Goal: Check status

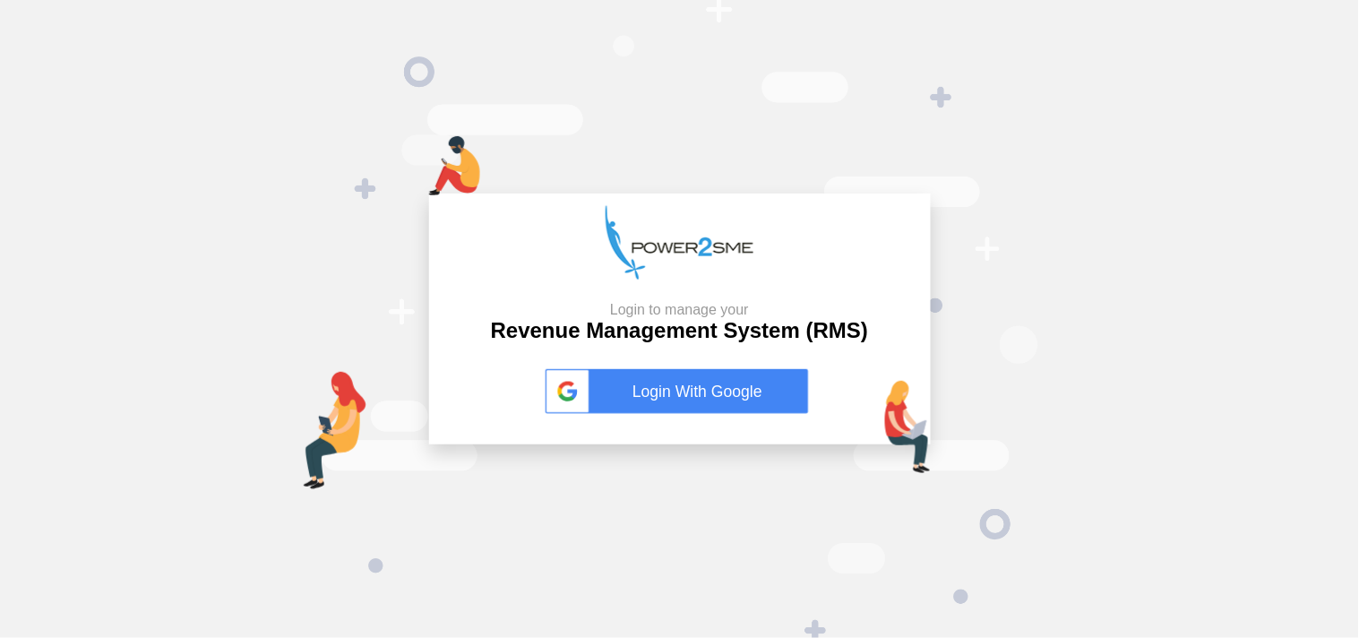
click at [659, 409] on link "Login With Google" at bounding box center [680, 391] width 269 height 45
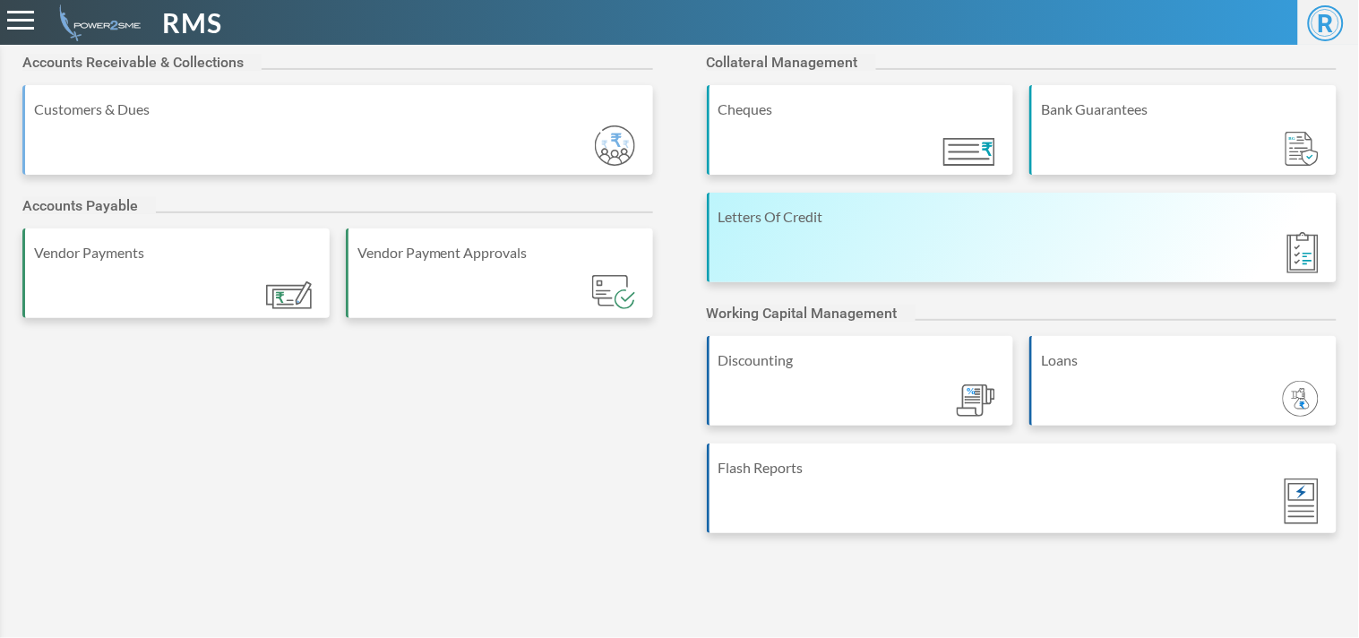
click at [1020, 202] on div "Letters Of Credit" at bounding box center [1022, 238] width 631 height 90
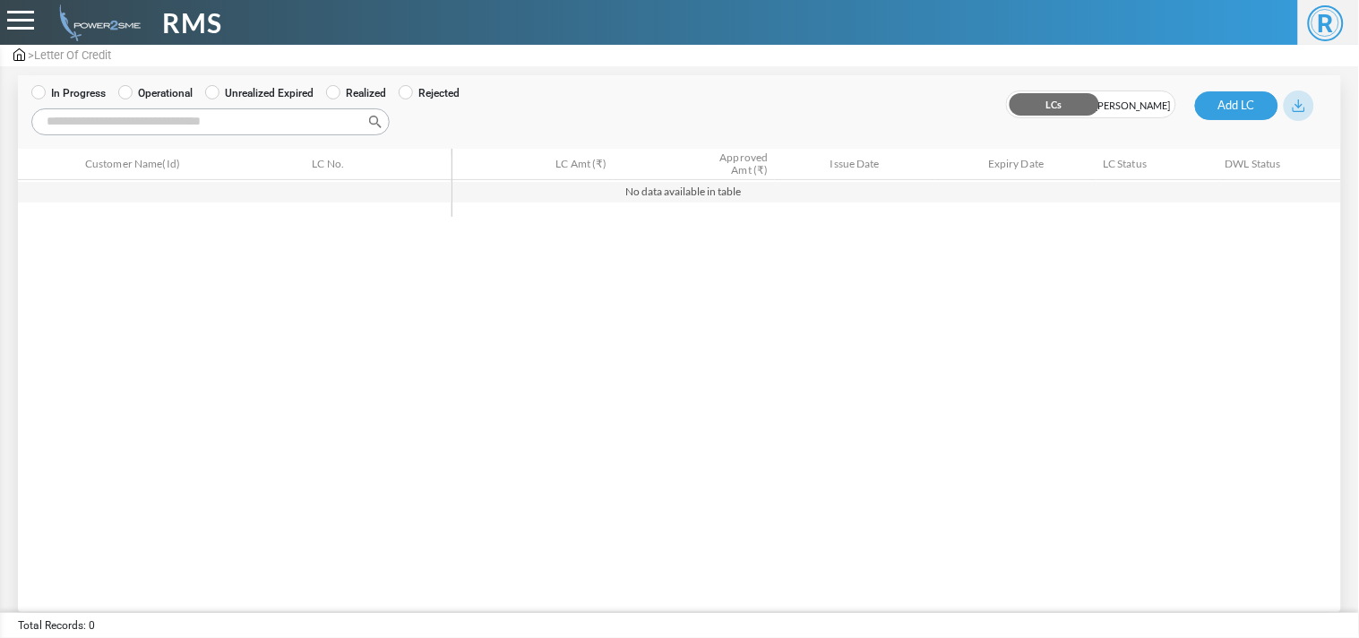
click at [162, 91] on label "Operational" at bounding box center [155, 93] width 74 height 16
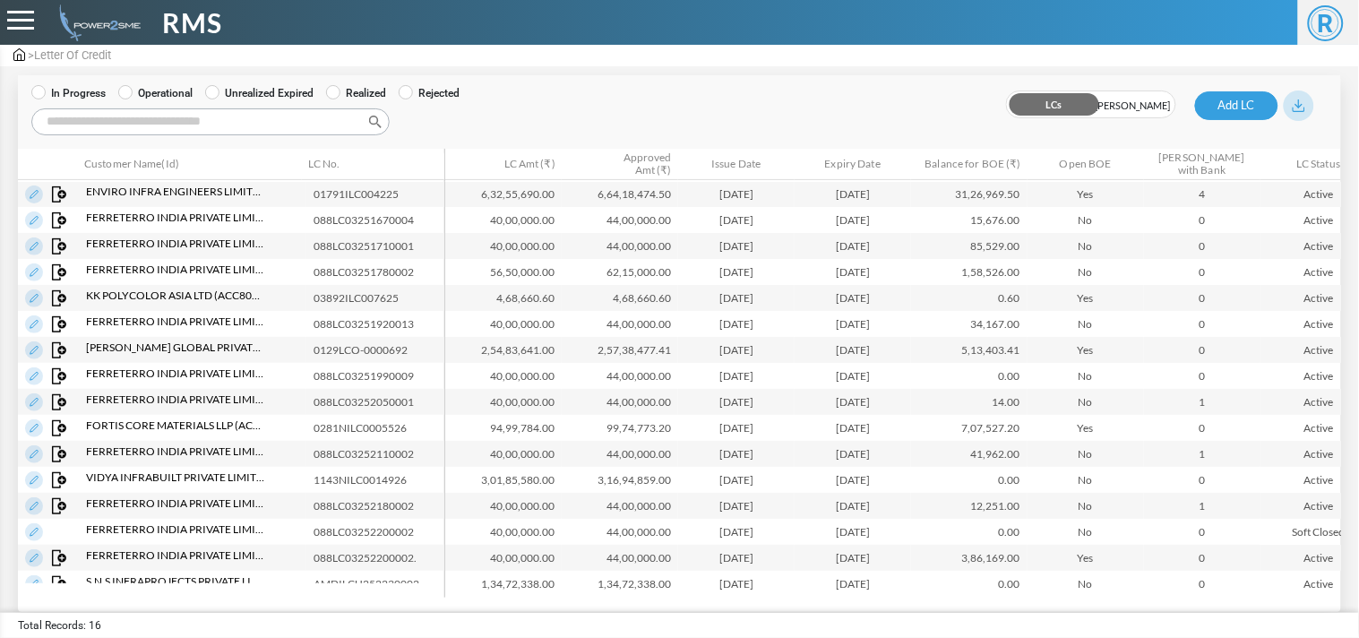
click at [166, 111] on input "Search:" at bounding box center [210, 121] width 358 height 27
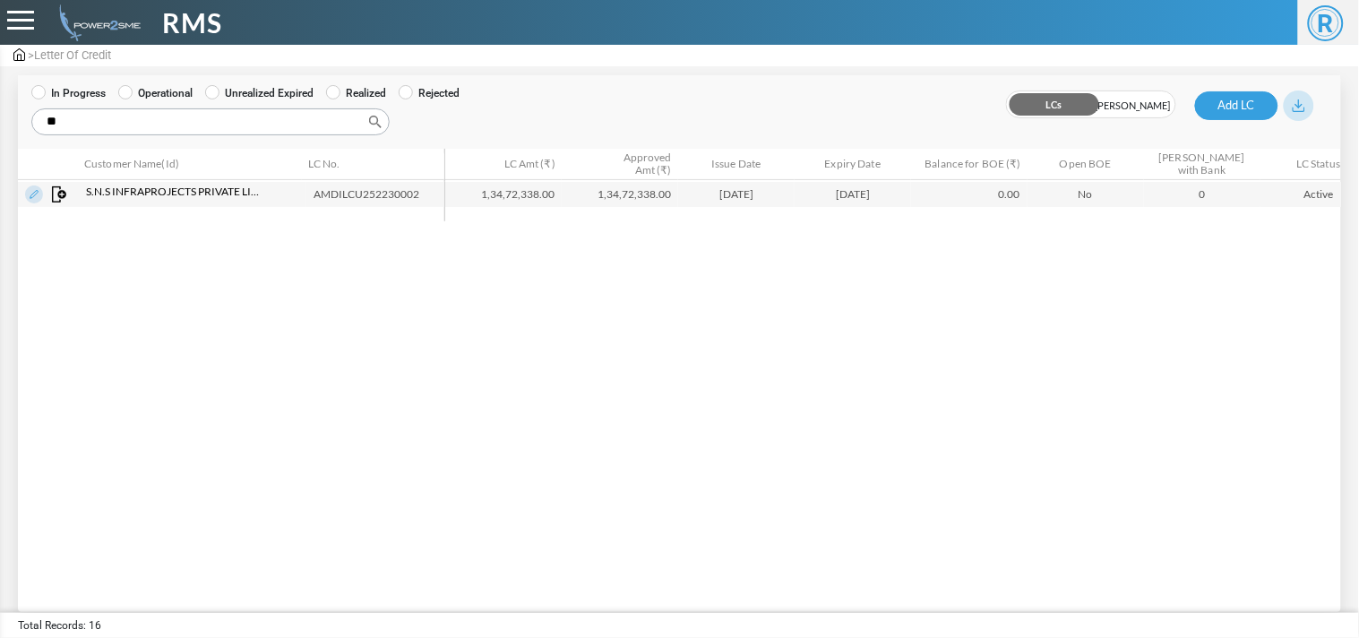
type input "**"
click at [336, 199] on td "AMDILCU252230002" at bounding box center [379, 194] width 146 height 26
copy td "AMDILCU252230002"
